Goal: Task Accomplishment & Management: Manage account settings

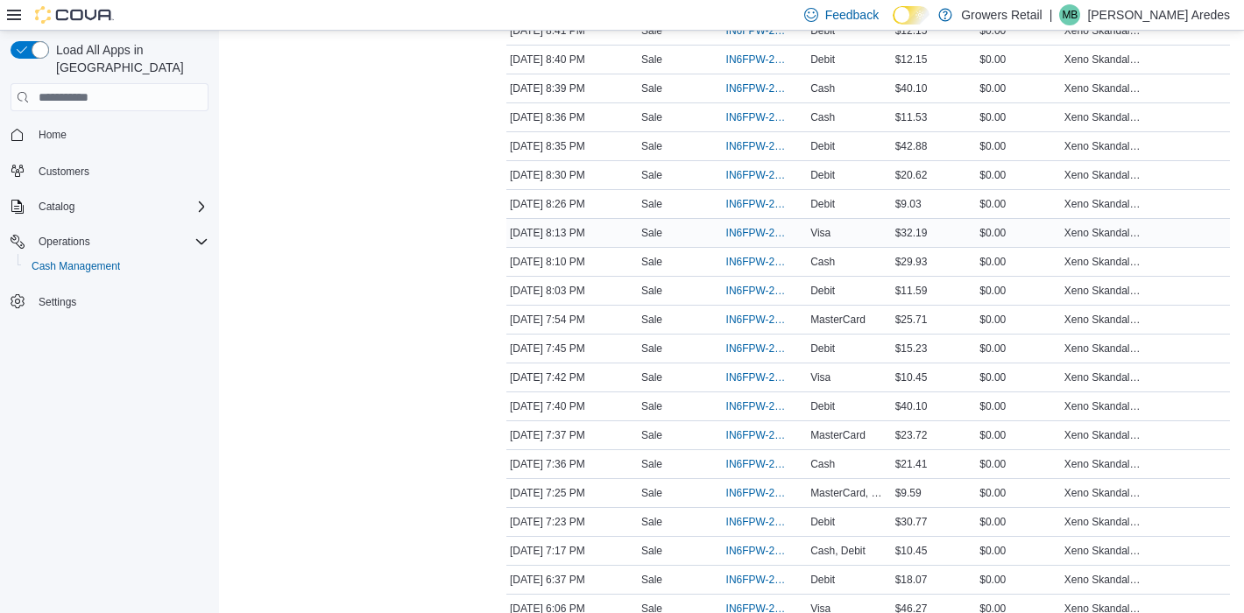
scroll to position [440, 0]
click at [750, 429] on span "IN6FPW-2066623" at bounding box center [756, 434] width 60 height 14
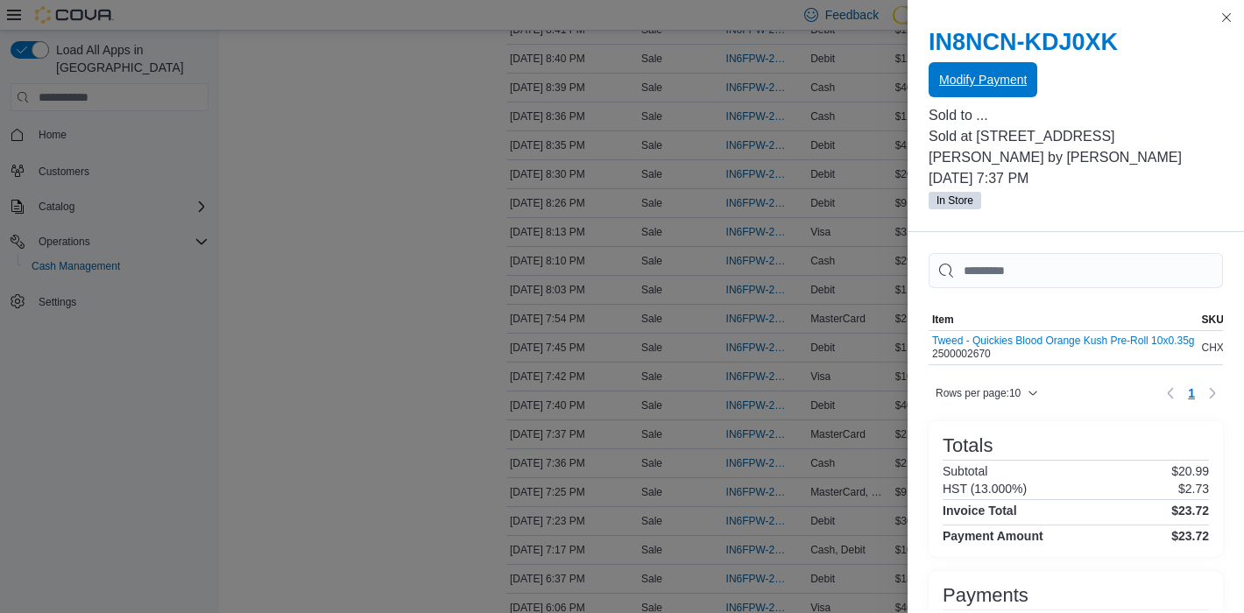
click at [1002, 81] on span "Modify Payment" at bounding box center [983, 80] width 88 height 18
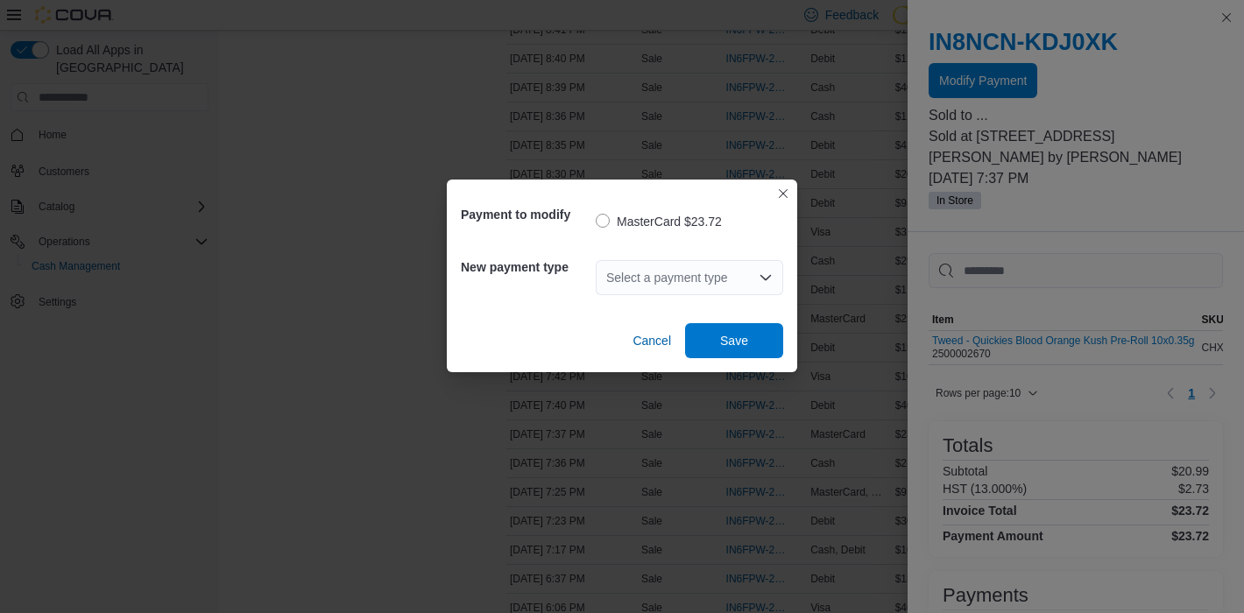
click at [720, 271] on div "Select a payment type" at bounding box center [688, 277] width 187 height 35
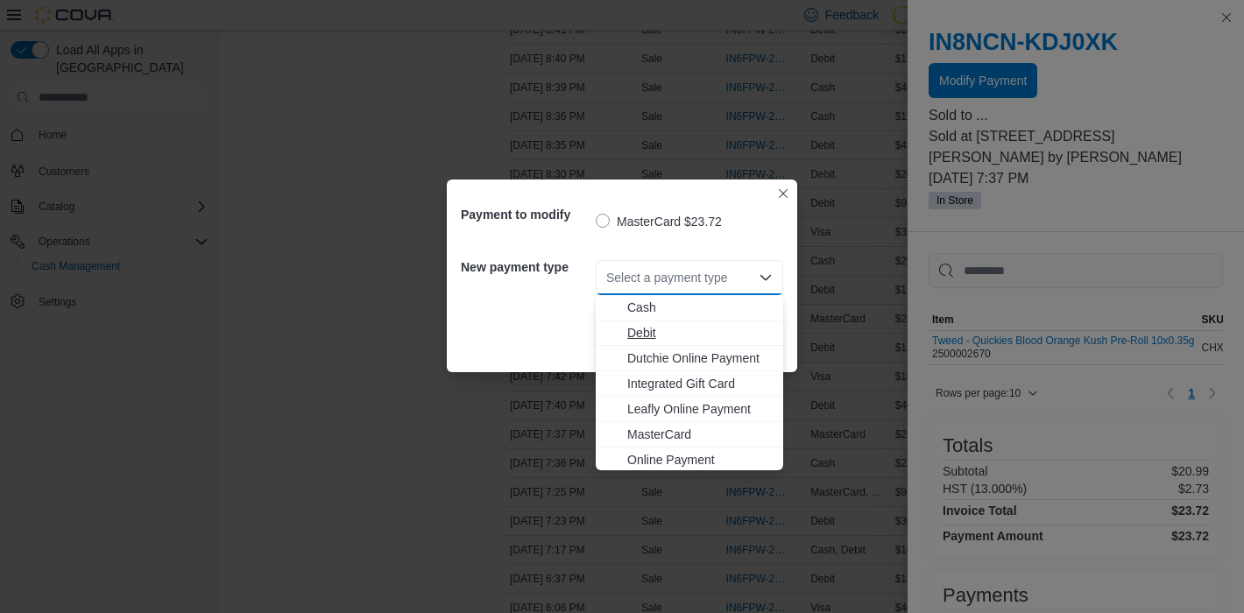
click at [657, 328] on span "Debit" at bounding box center [699, 333] width 145 height 18
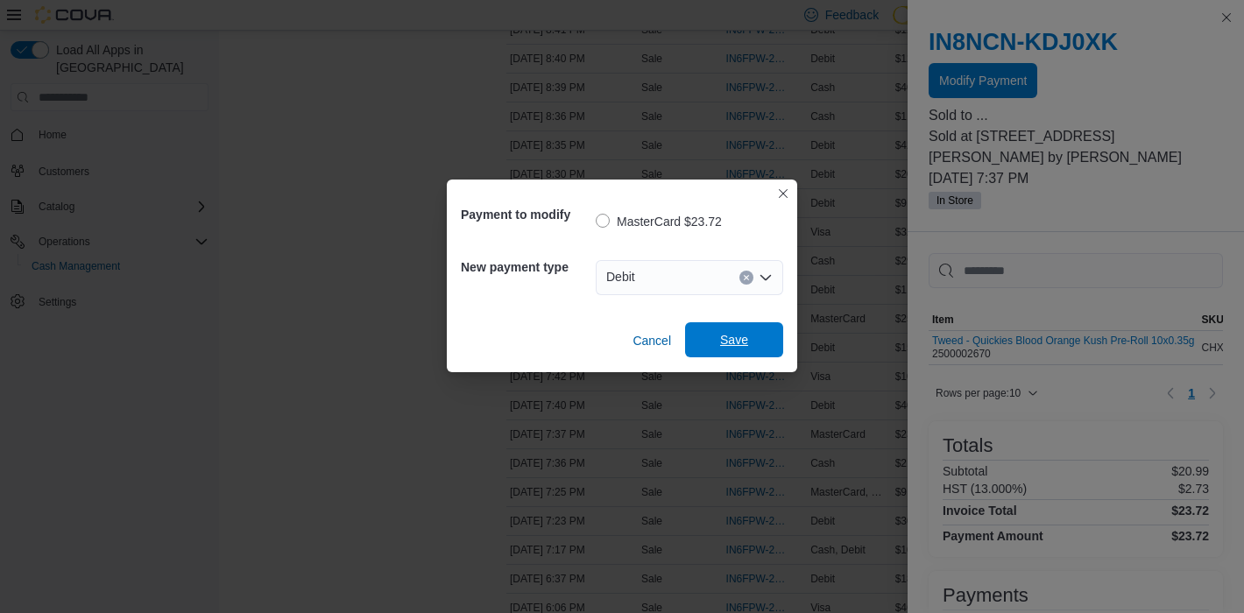
click at [741, 335] on span "Save" at bounding box center [734, 340] width 28 height 18
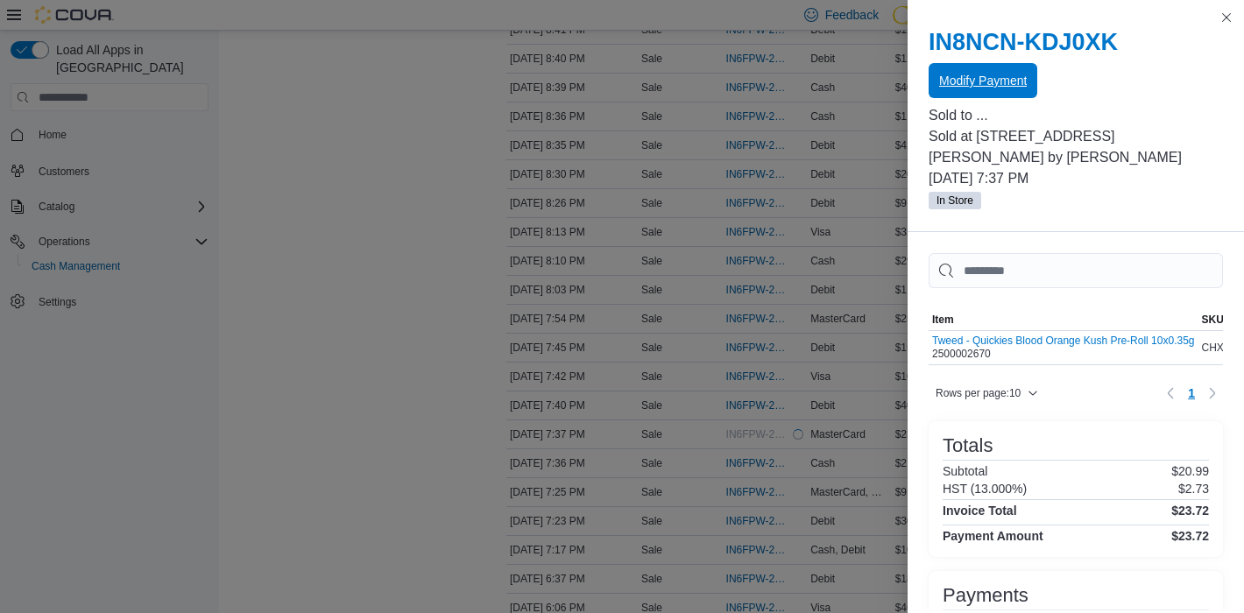
scroll to position [0, 0]
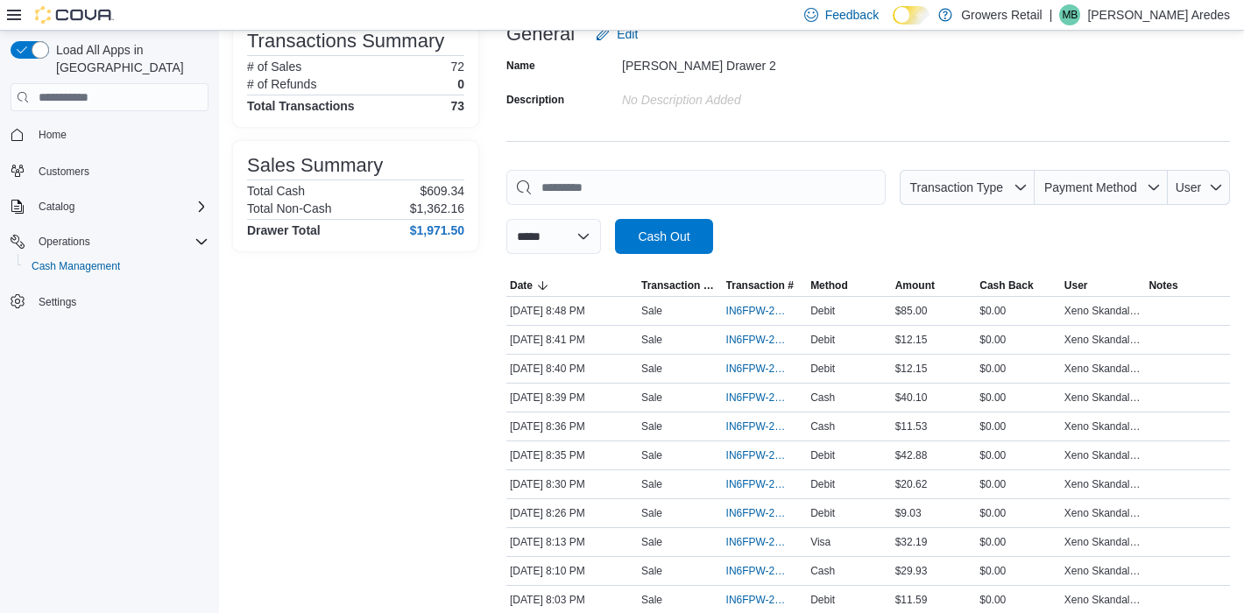
scroll to position [125, 0]
